Goal: Task Accomplishment & Management: Use online tool/utility

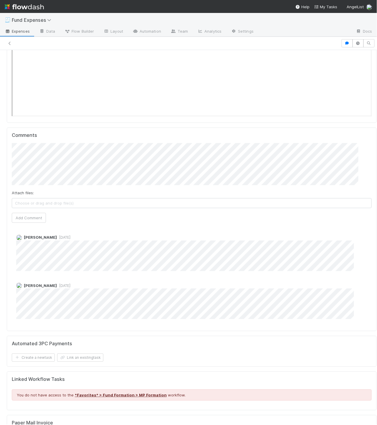
scroll to position [478, 0]
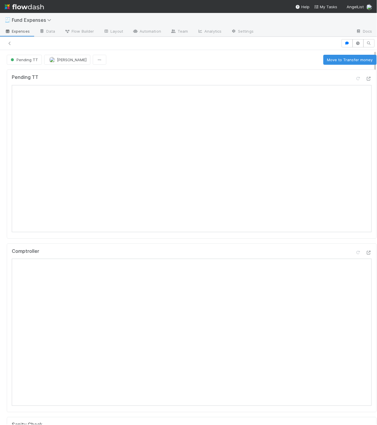
click at [119, 245] on div "Comptroller" at bounding box center [192, 328] width 370 height 169
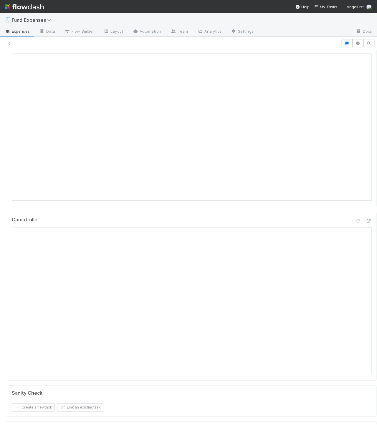
scroll to position [39, 0]
click at [171, 206] on div "Comptroller" at bounding box center [192, 289] width 370 height 169
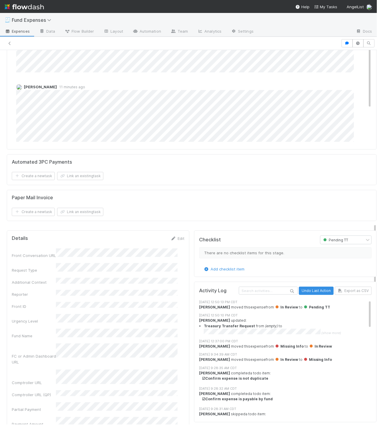
scroll to position [463, 0]
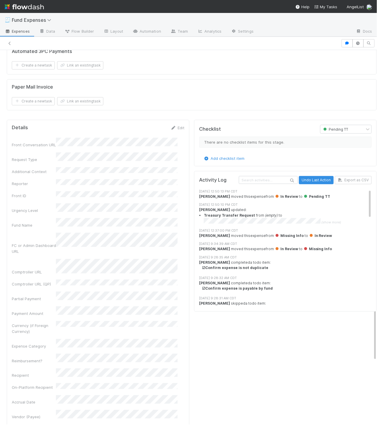
scroll to position [749, 0]
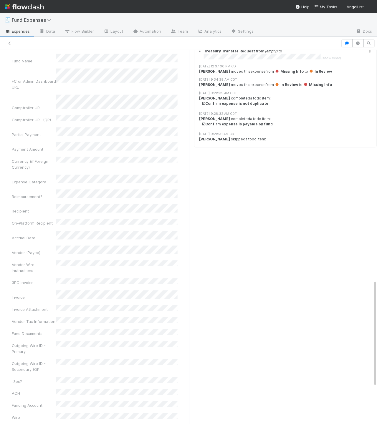
scroll to position [813, 0]
